Goal: Task Accomplishment & Management: Manage account settings

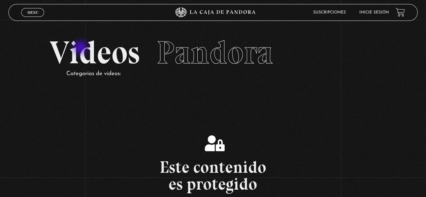
click at [81, 48] on h2 "Videos Pandora" at bounding box center [212, 53] width 327 height 32
click at [92, 75] on p "Categorías de videos:" at bounding box center [221, 74] width 310 height 10
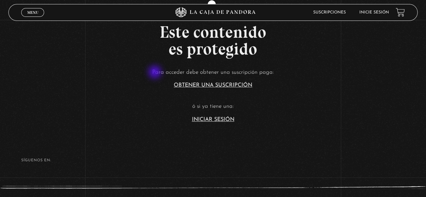
scroll to position [168, 0]
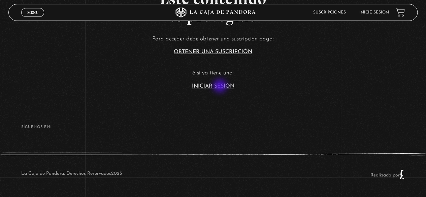
click at [221, 87] on link "Iniciar Sesión" at bounding box center [213, 85] width 42 height 5
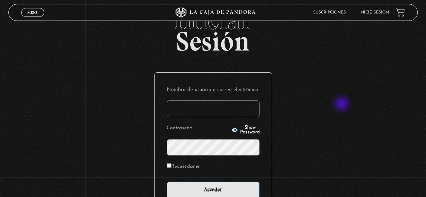
scroll to position [67, 0]
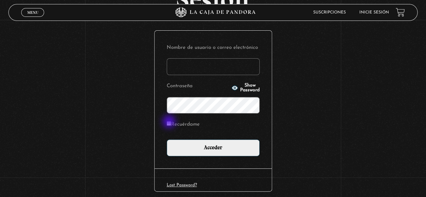
type input "cyrojim"
click at [170, 122] on input "Recuérdame" at bounding box center [169, 123] width 4 height 4
checkbox input "true"
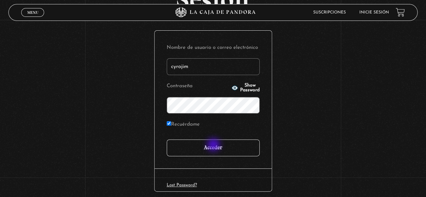
click at [214, 145] on input "Acceder" at bounding box center [213, 147] width 93 height 17
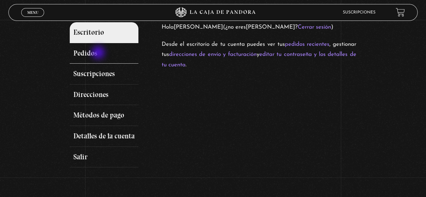
scroll to position [67, 0]
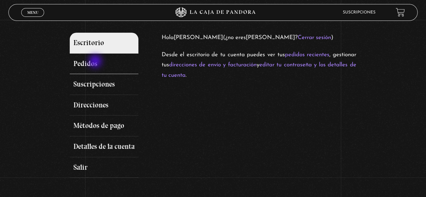
click at [96, 62] on link "Pedidos" at bounding box center [104, 64] width 69 height 21
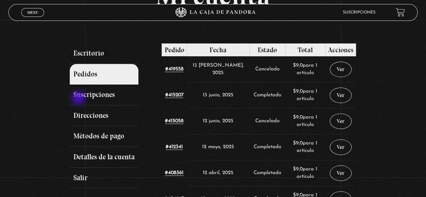
scroll to position [67, 0]
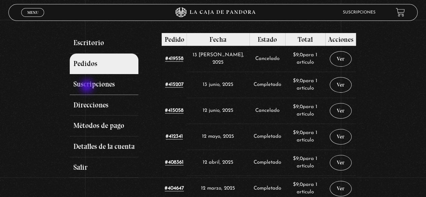
click at [92, 85] on link "Suscripciones" at bounding box center [104, 84] width 69 height 21
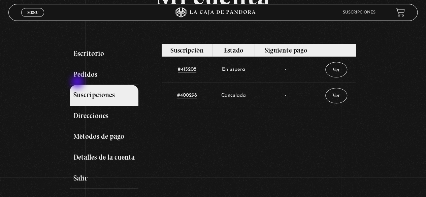
scroll to position [67, 0]
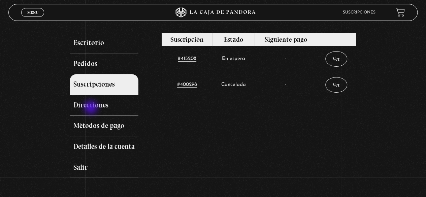
click at [92, 108] on link "Direcciones" at bounding box center [104, 105] width 69 height 21
